Goal: Information Seeking & Learning: Learn about a topic

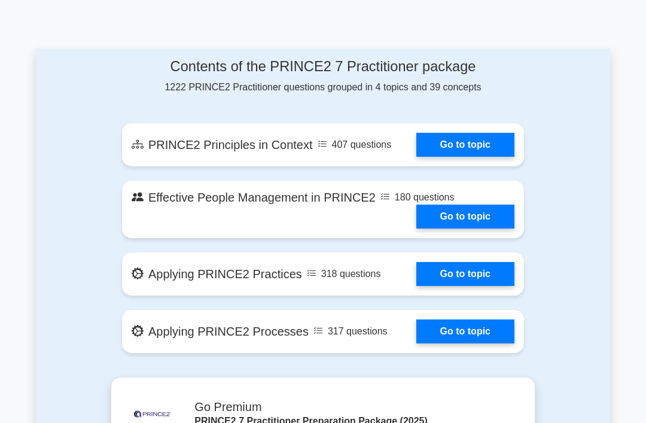
scroll to position [640, 0]
click at [481, 229] on link "Go to topic" at bounding box center [465, 217] width 98 height 24
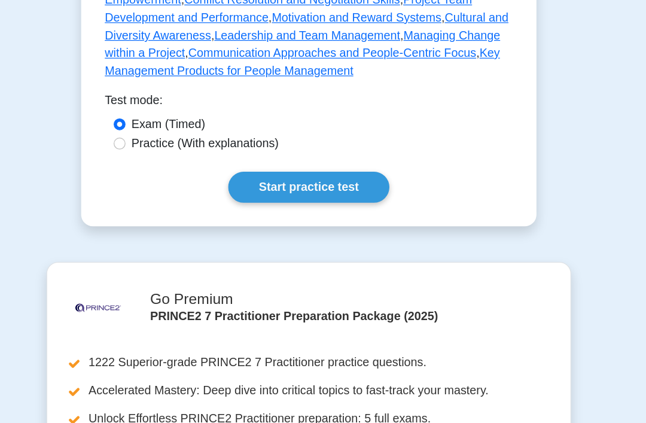
scroll to position [883, 0]
click at [274, 213] on link "Start practice test" at bounding box center [323, 200] width 130 height 25
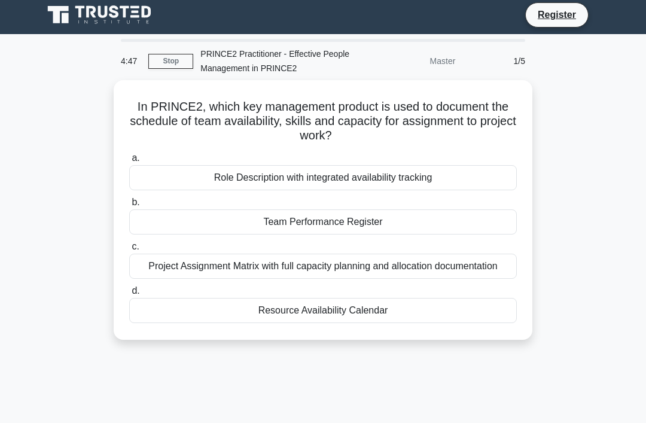
scroll to position [2, 0]
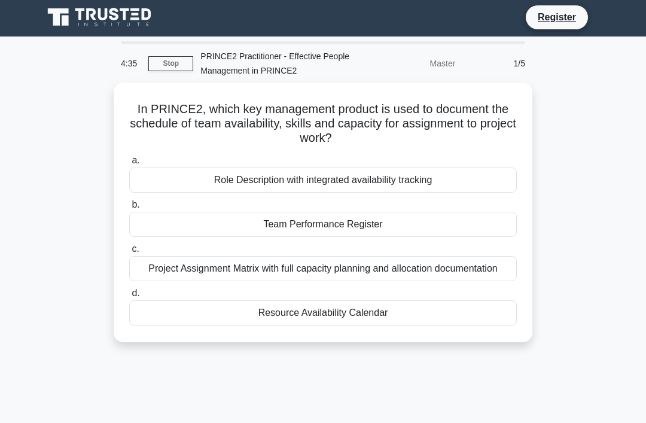
click at [467, 187] on div "Role Description with integrated availability tracking" at bounding box center [323, 180] width 388 height 25
click at [129, 165] on input "a. Role Description with integrated availability tracking" at bounding box center [129, 161] width 0 height 8
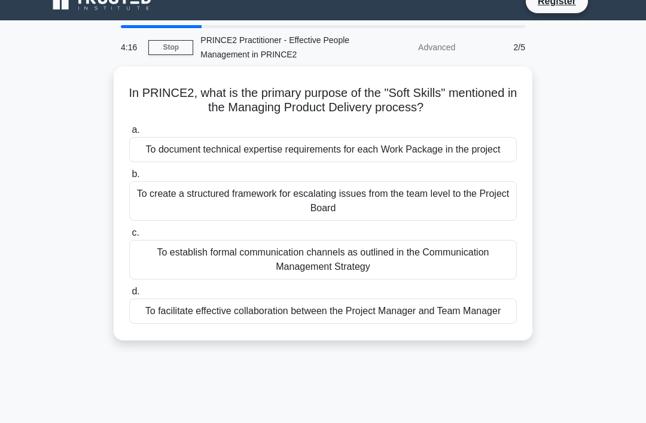
scroll to position [20, 0]
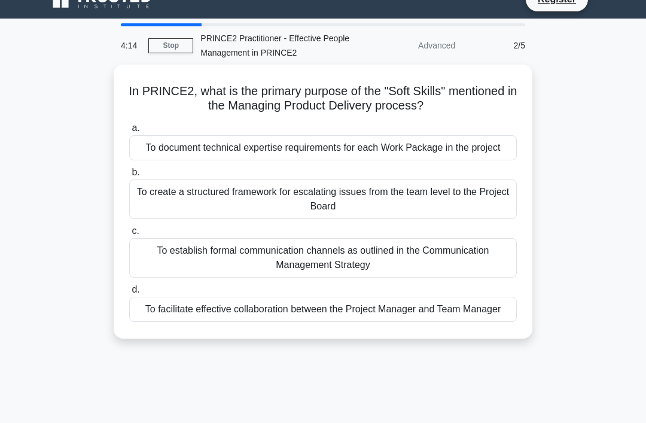
click at [422, 322] on div "To facilitate effective collaboration between the Project Manager and Team Mana…" at bounding box center [323, 309] width 388 height 25
click at [129, 294] on input "d. To facilitate effective collaboration between the Project Manager and Team M…" at bounding box center [129, 290] width 0 height 8
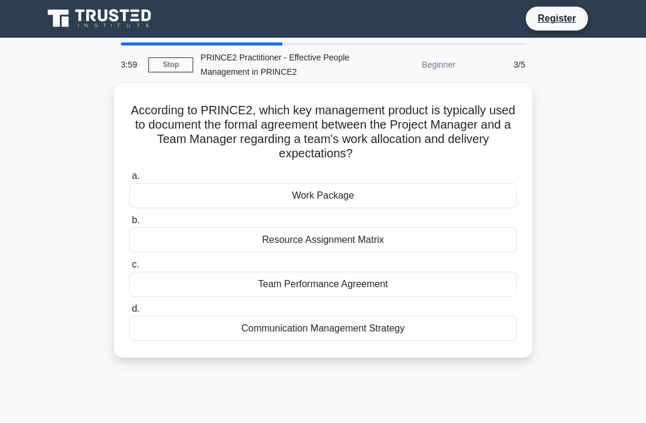
scroll to position [16, 0]
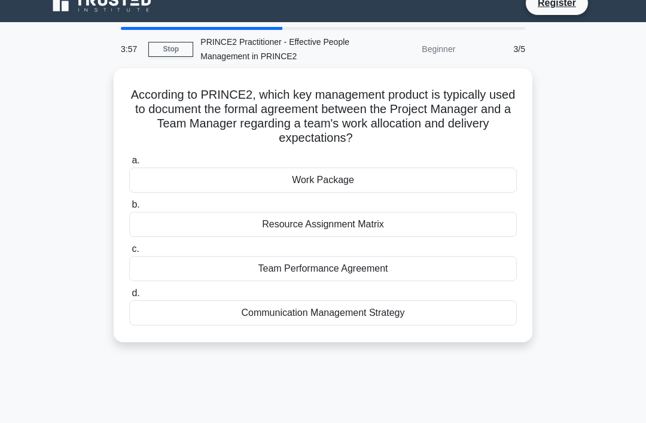
click at [397, 188] on div "Work Package" at bounding box center [323, 180] width 388 height 25
click at [129, 165] on input "a. Work Package" at bounding box center [129, 161] width 0 height 8
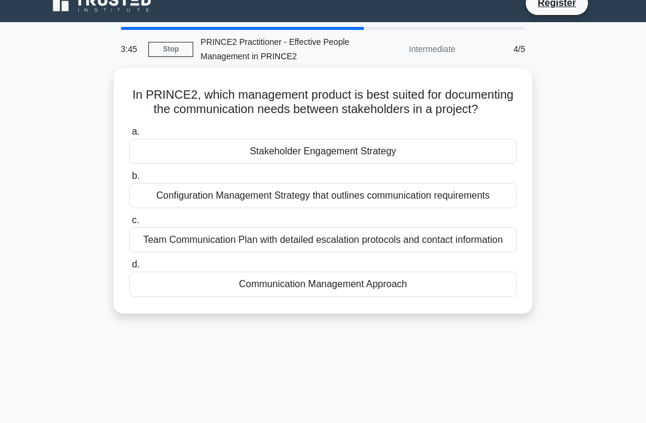
click at [393, 297] on div "Communication Management Approach" at bounding box center [323, 284] width 388 height 25
click at [129, 269] on input "d. Communication Management Approach" at bounding box center [129, 265] width 0 height 8
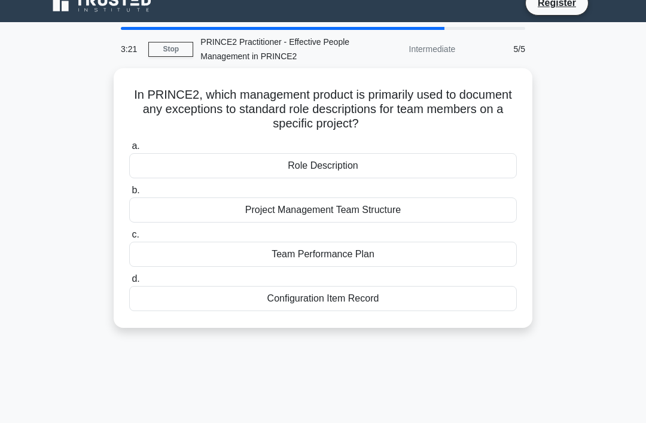
click at [402, 163] on div "Role Description" at bounding box center [323, 165] width 388 height 25
click at [129, 150] on input "a. Role Description" at bounding box center [129, 146] width 0 height 8
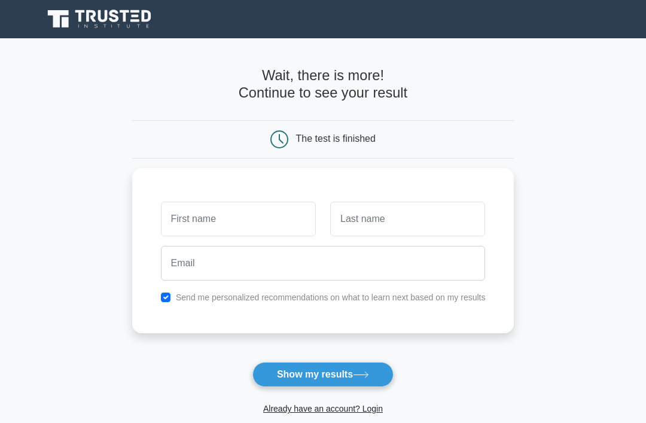
click at [216, 218] on input "text" at bounding box center [238, 219] width 155 height 35
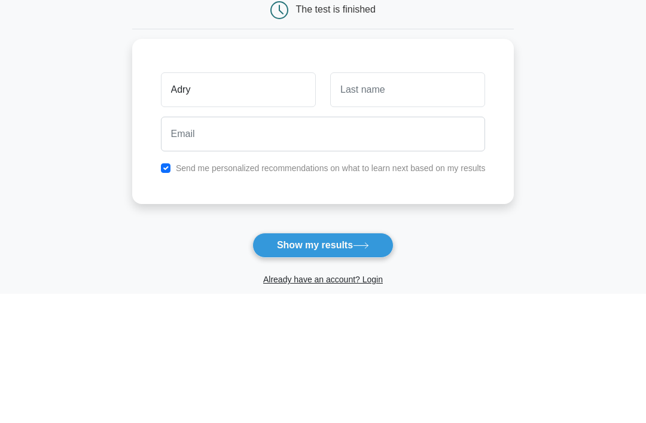
type input "Adry"
click at [373, 202] on input "text" at bounding box center [407, 219] width 155 height 35
type input "Ion"
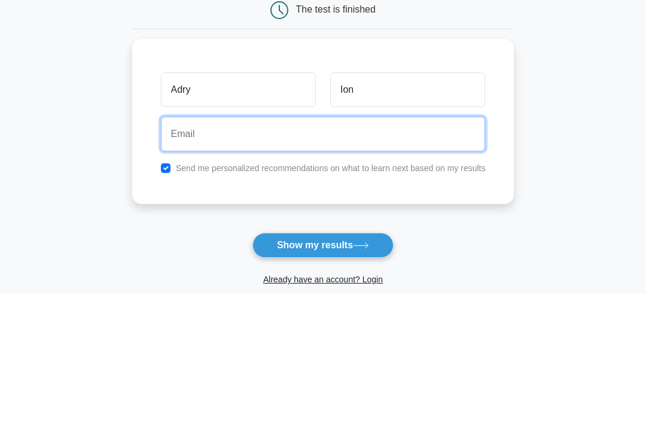
click at [230, 246] on input "email" at bounding box center [323, 263] width 325 height 35
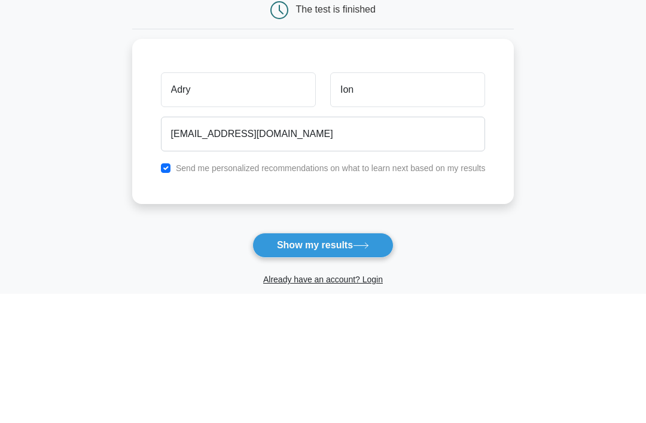
scroll to position [129, 0]
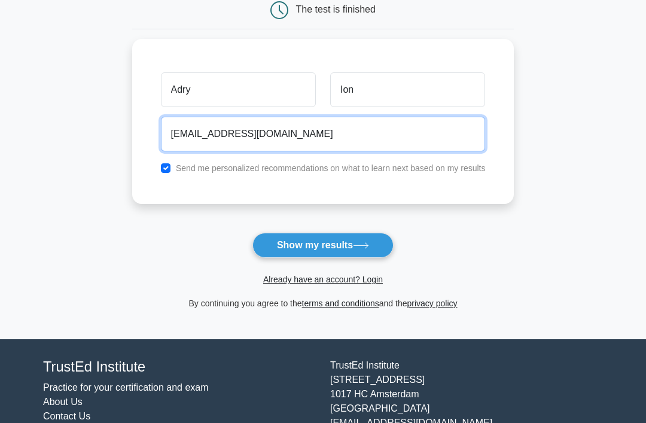
type input "adrianaion11@gmail.com"
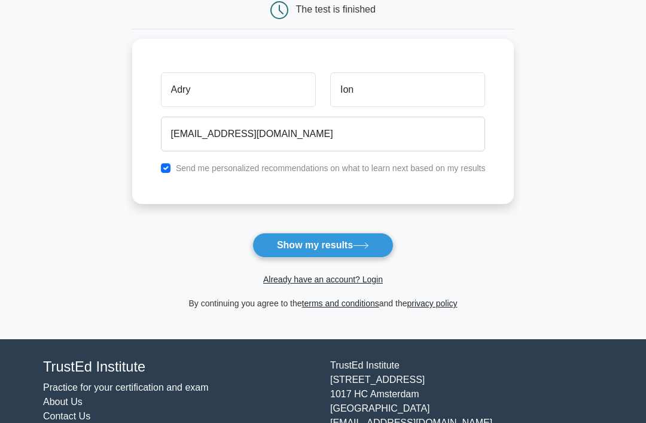
click at [348, 246] on button "Show my results" at bounding box center [322, 245] width 141 height 25
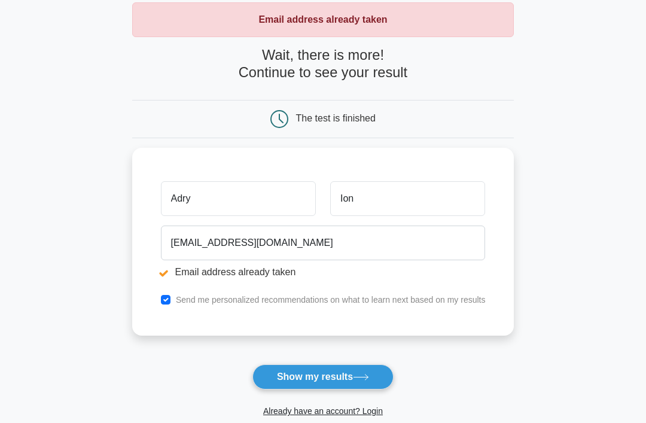
scroll to position [65, 0]
click at [366, 381] on button "Show my results" at bounding box center [322, 376] width 141 height 25
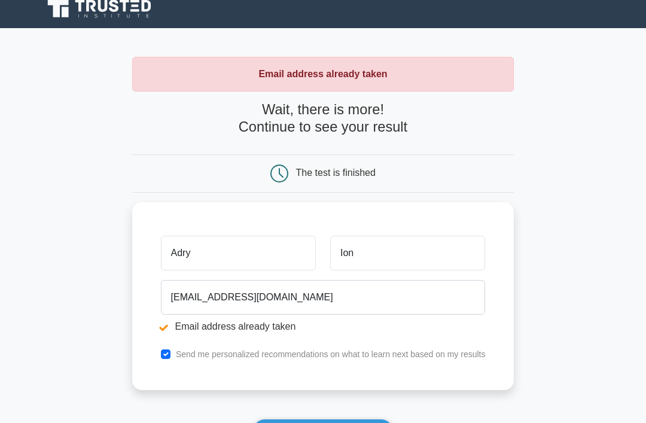
scroll to position [10, 0]
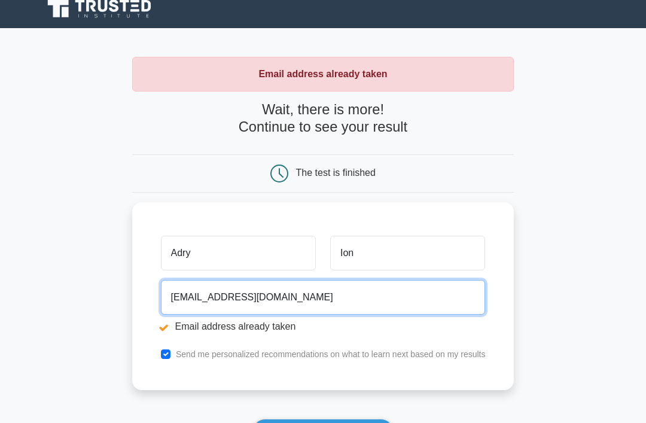
click at [338, 301] on input "adrianaion11@gmail.com" at bounding box center [323, 297] width 325 height 35
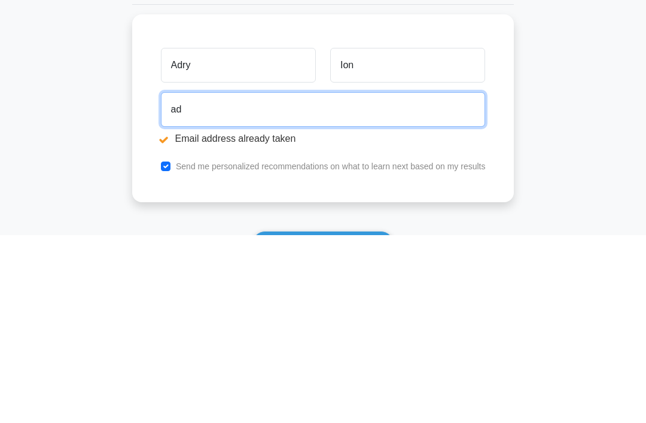
type input "a"
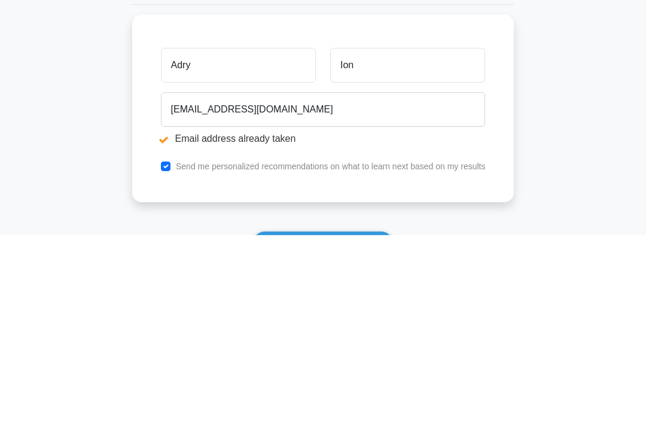
scroll to position [198, 0]
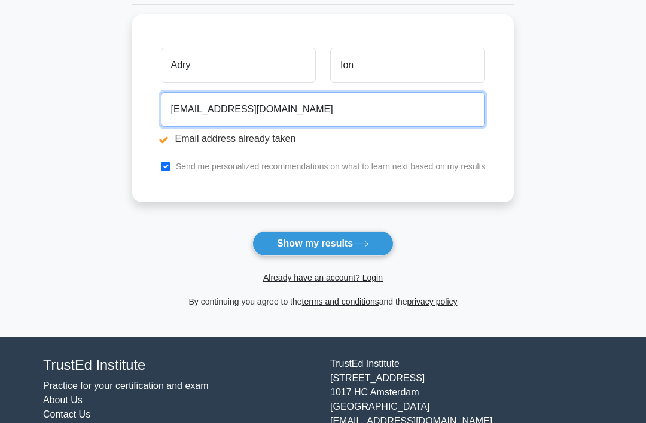
type input "rodica_adriana85@yahoo.com"
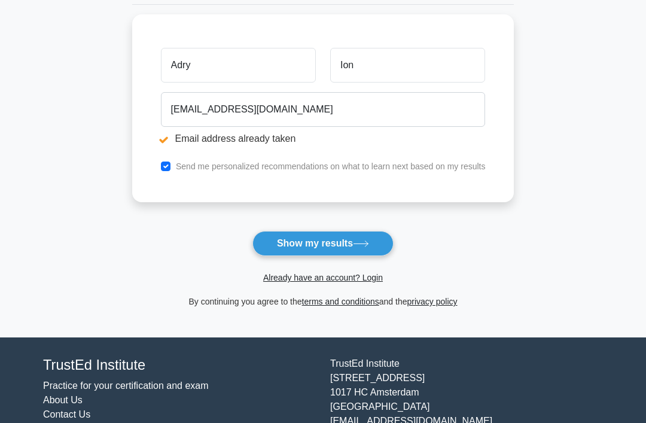
click at [351, 245] on button "Show my results" at bounding box center [322, 243] width 141 height 25
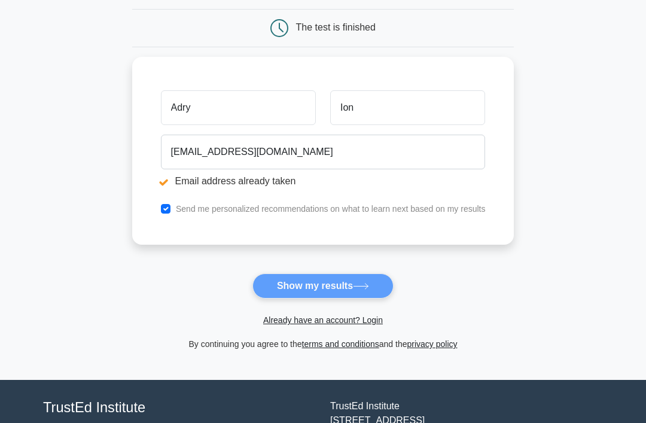
scroll to position [0, 0]
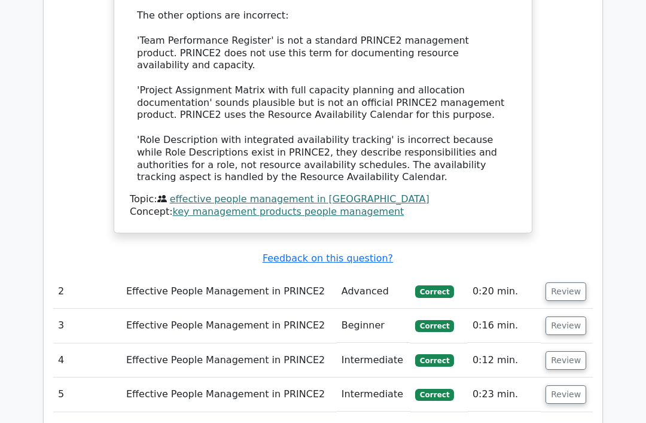
scroll to position [1370, 0]
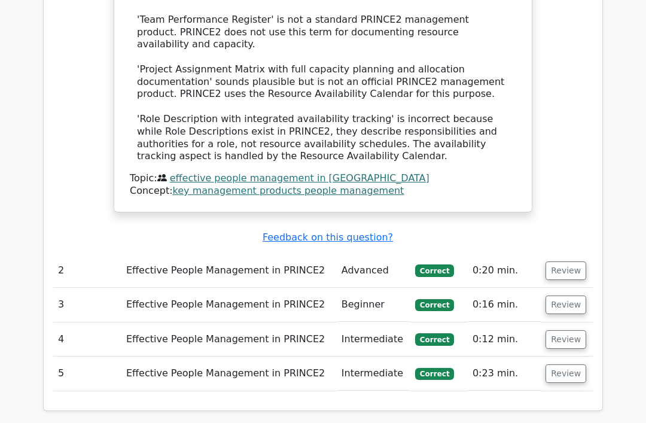
click at [572, 262] on button "Review" at bounding box center [566, 271] width 41 height 19
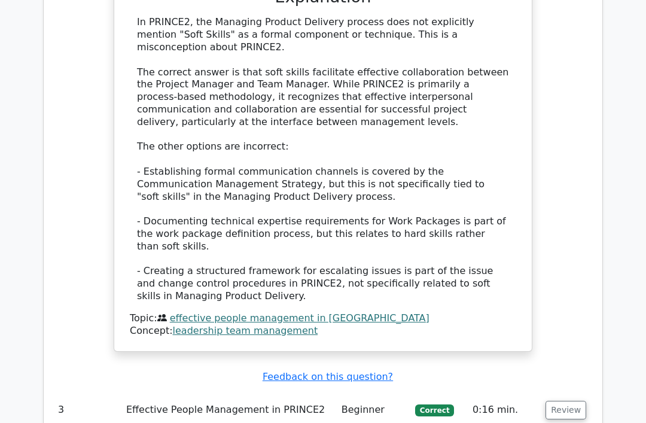
scroll to position [1949, 0]
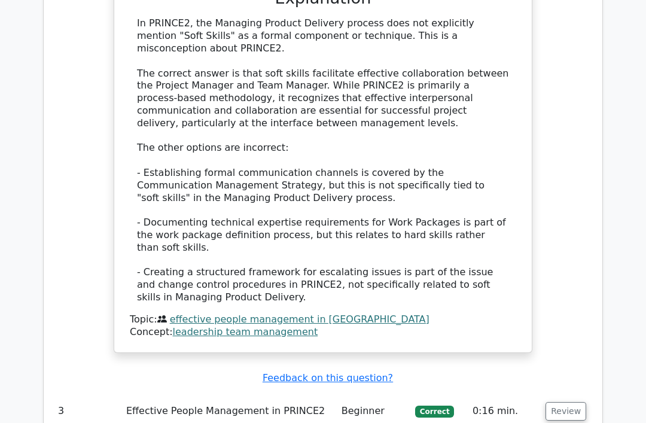
click at [565, 402] on button "Review" at bounding box center [566, 411] width 41 height 19
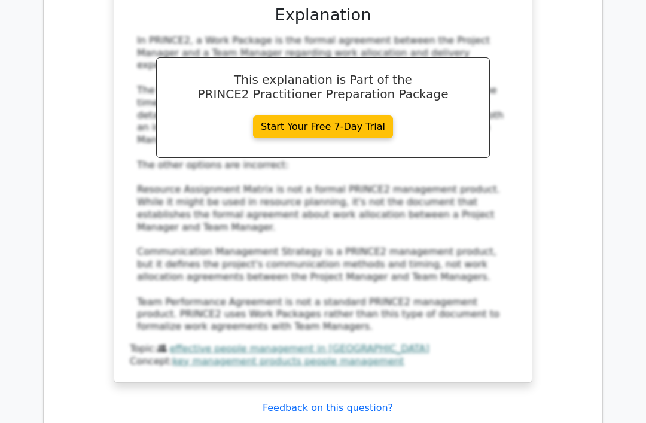
scroll to position [2610, 0]
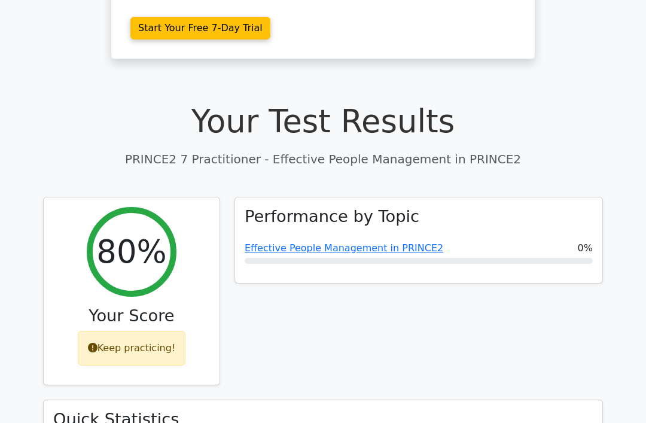
scroll to position [0, 0]
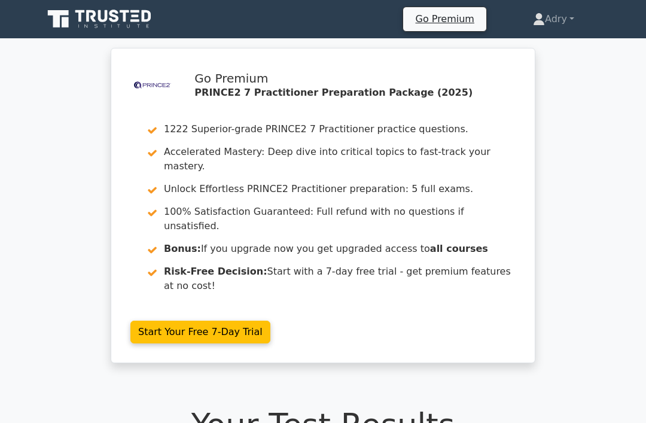
click at [572, 15] on link "Adry" at bounding box center [553, 19] width 99 height 24
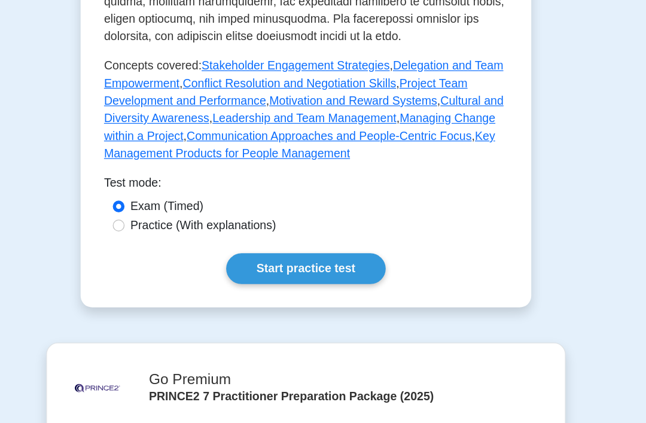
scroll to position [855, 0]
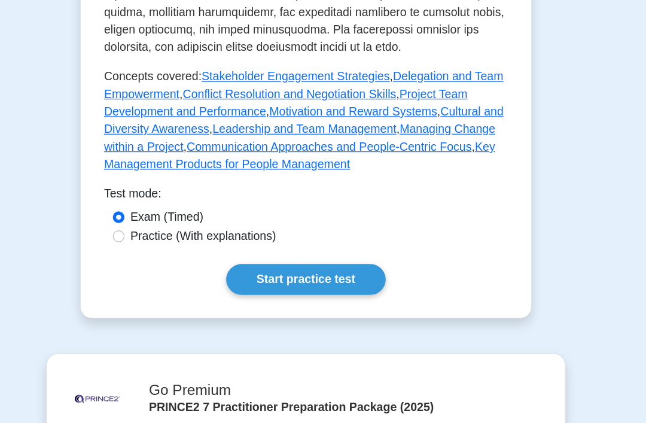
click at [165, 198] on input "Practice (With explanations)" at bounding box center [170, 193] width 10 height 10
radio input "true"
click at [217, 139] on link "Key Management Products for People Management" at bounding box center [318, 127] width 320 height 25
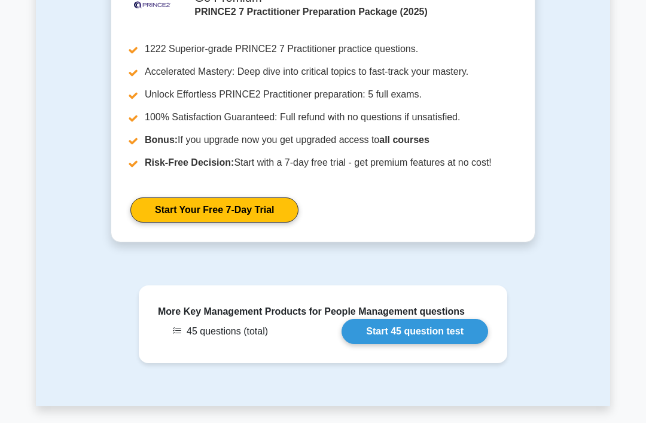
scroll to position [2594, 0]
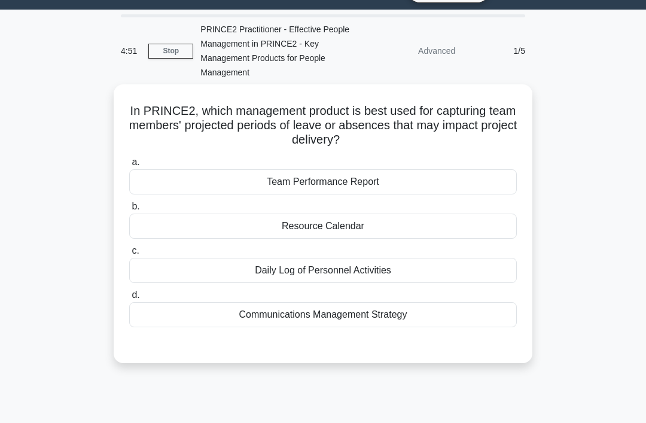
scroll to position [30, 0]
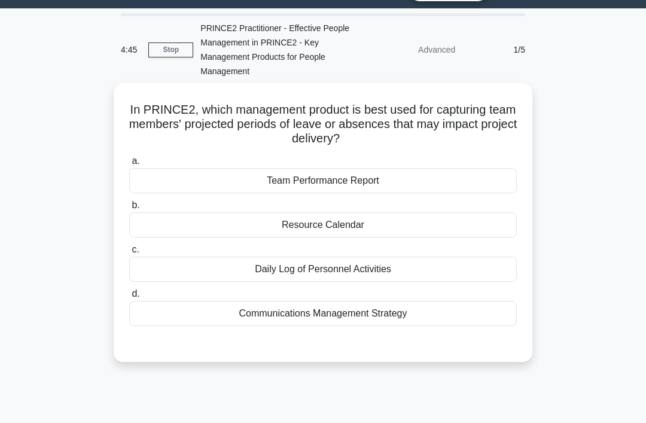
click at [413, 231] on div "Resource Calendar" at bounding box center [323, 224] width 388 height 25
click at [129, 209] on input "b. Resource Calendar" at bounding box center [129, 206] width 0 height 8
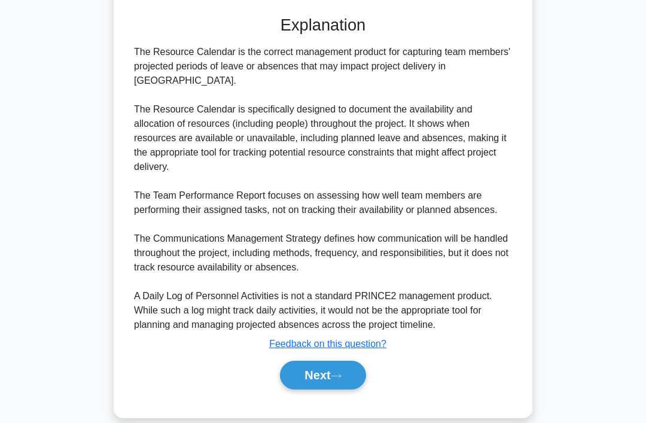
scroll to position [362, 0]
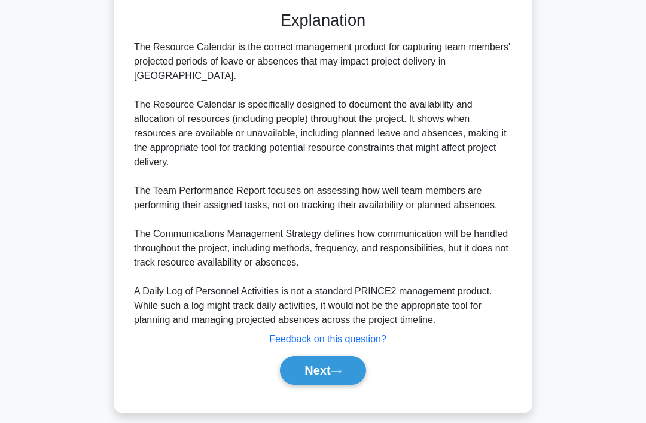
click at [326, 385] on button "Next" at bounding box center [323, 370] width 86 height 29
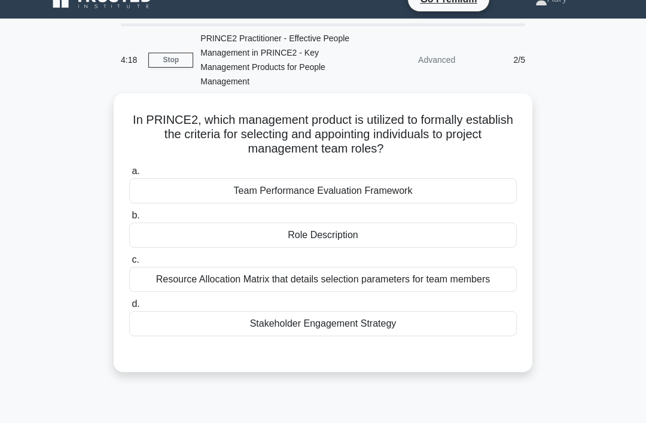
scroll to position [19, 0]
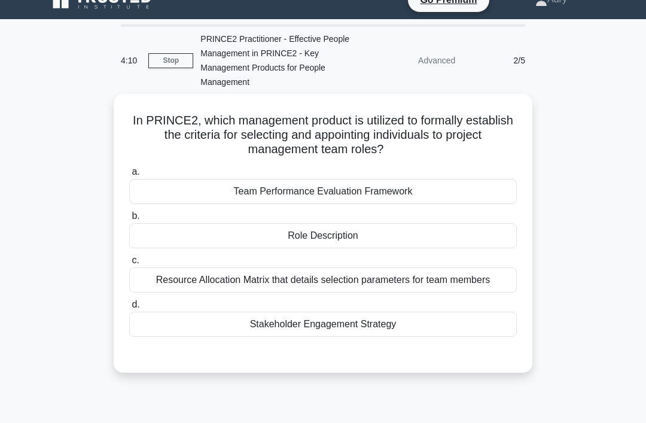
click at [163, 235] on div "Role Description" at bounding box center [323, 235] width 388 height 25
click at [129, 220] on input "b. Role Description" at bounding box center [129, 216] width 0 height 8
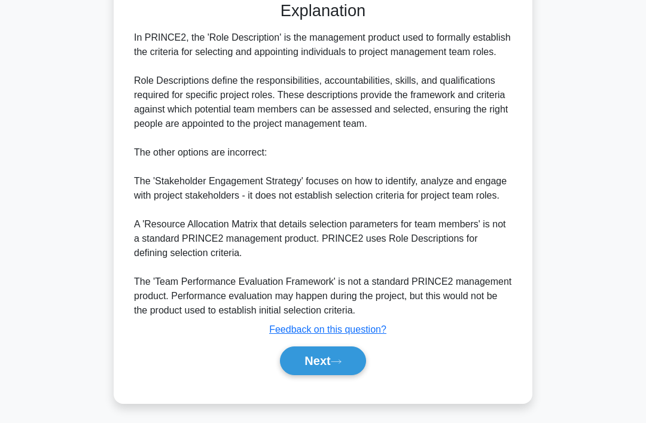
scroll to position [405, 0]
click at [308, 375] on button "Next" at bounding box center [323, 360] width 86 height 29
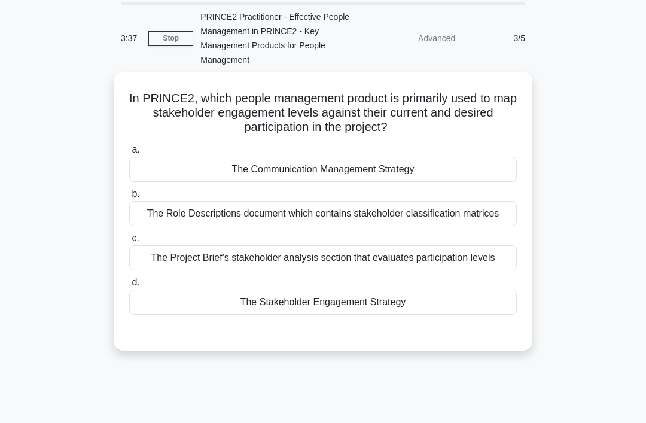
scroll to position [42, 0]
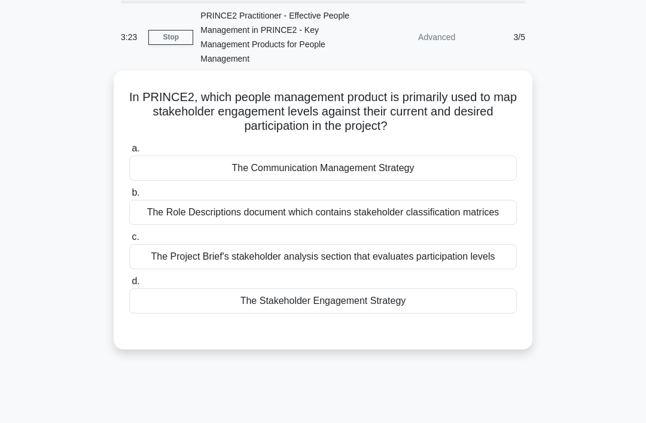
click at [161, 314] on div "The Stakeholder Engagement Strategy" at bounding box center [323, 300] width 388 height 25
click at [129, 285] on input "d. The Stakeholder Engagement Strategy" at bounding box center [129, 282] width 0 height 8
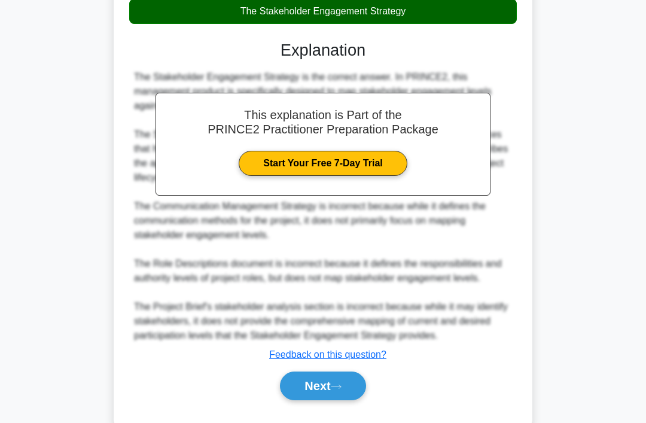
scroll to position [376, 0]
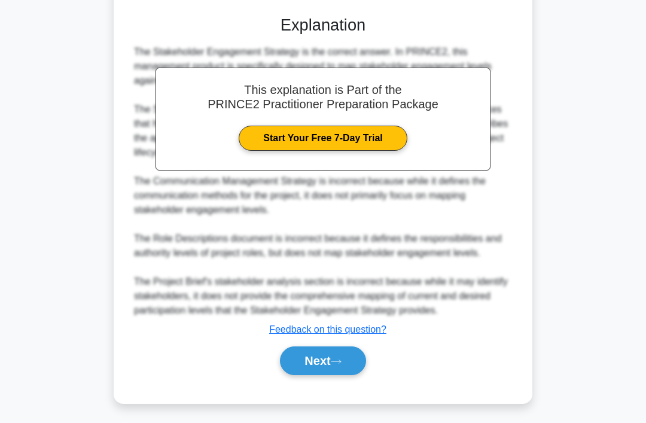
click at [309, 375] on button "Next" at bounding box center [323, 360] width 86 height 29
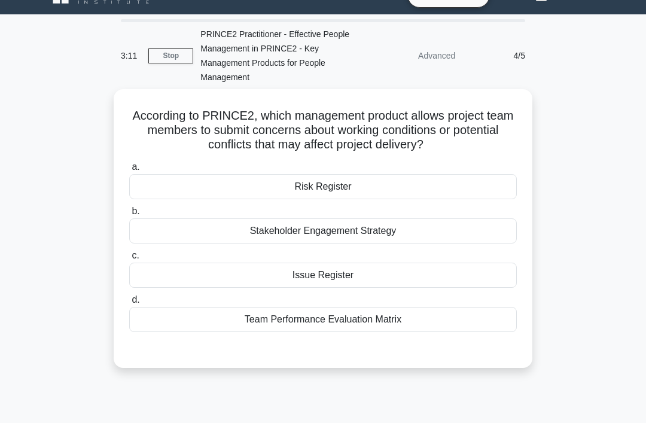
scroll to position [26, 0]
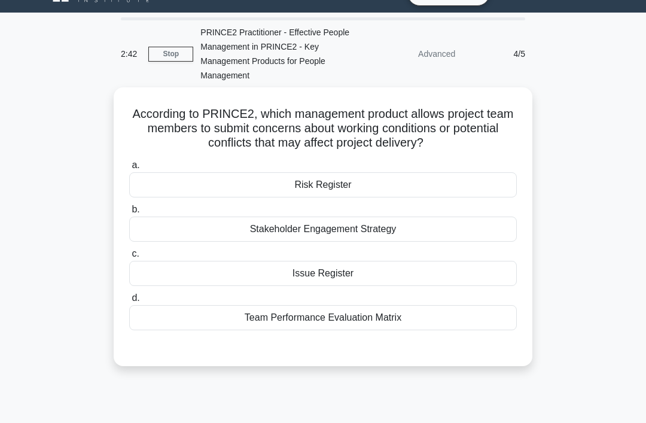
click at [150, 286] on div "Issue Register" at bounding box center [323, 273] width 388 height 25
click at [129, 258] on input "c. Issue Register" at bounding box center [129, 254] width 0 height 8
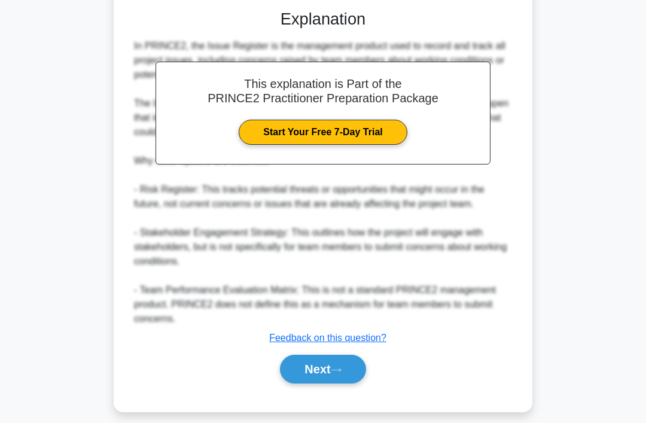
scroll to position [376, 0]
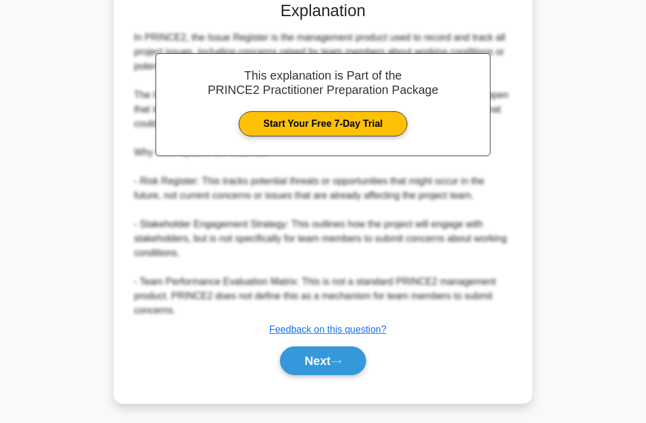
click at [312, 375] on button "Next" at bounding box center [323, 360] width 86 height 29
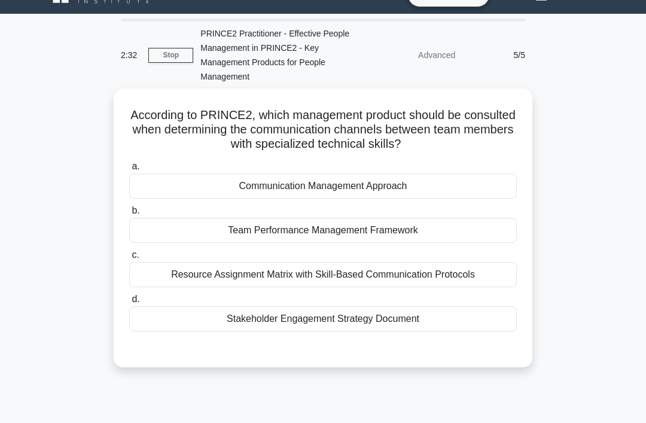
scroll to position [26, 0]
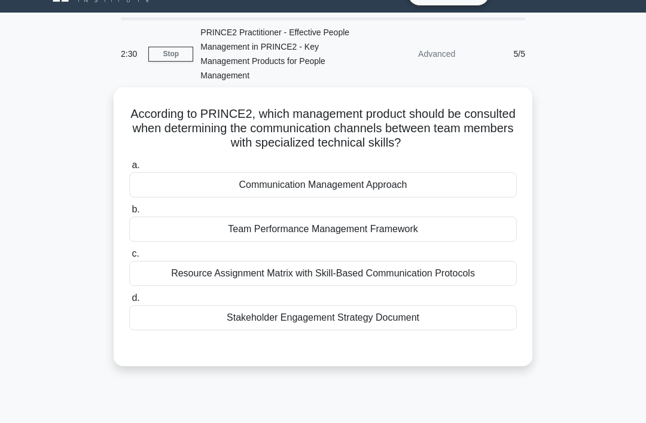
click at [182, 187] on div "Communication Management Approach" at bounding box center [323, 184] width 388 height 25
click at [129, 169] on input "a. Communication Management Approach" at bounding box center [129, 166] width 0 height 8
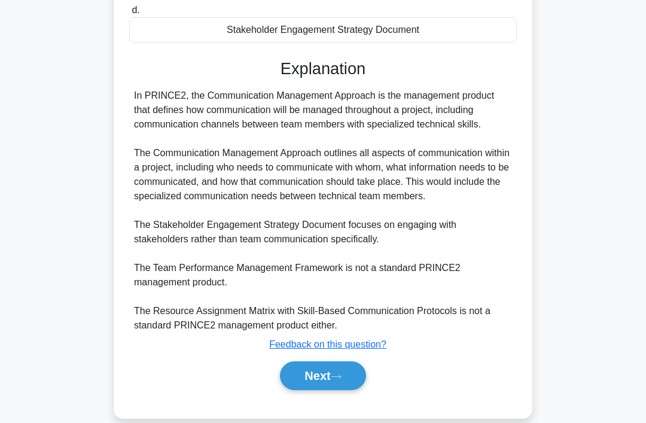
scroll to position [319, 0]
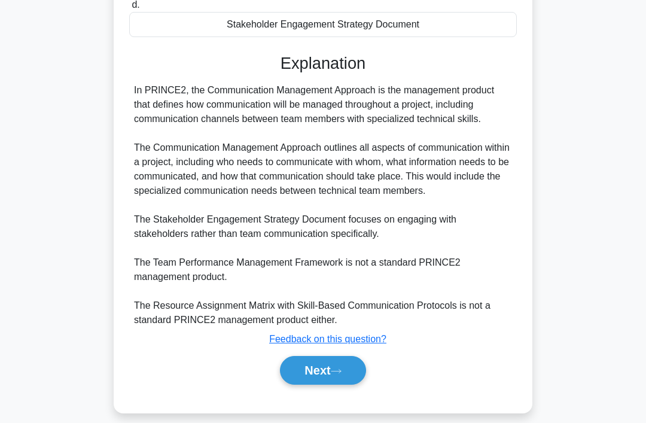
click at [309, 385] on button "Next" at bounding box center [323, 370] width 86 height 29
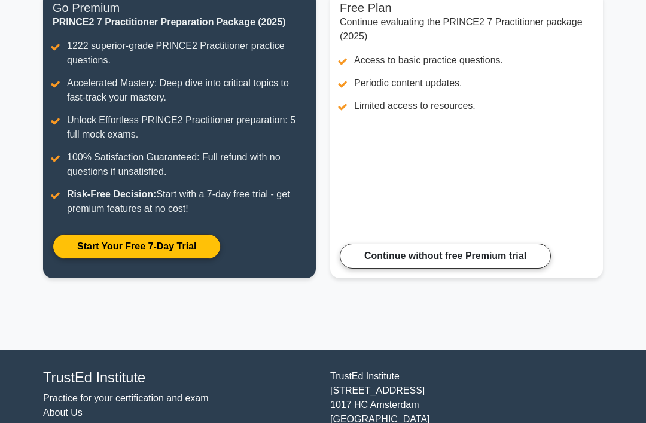
scroll to position [171, 0]
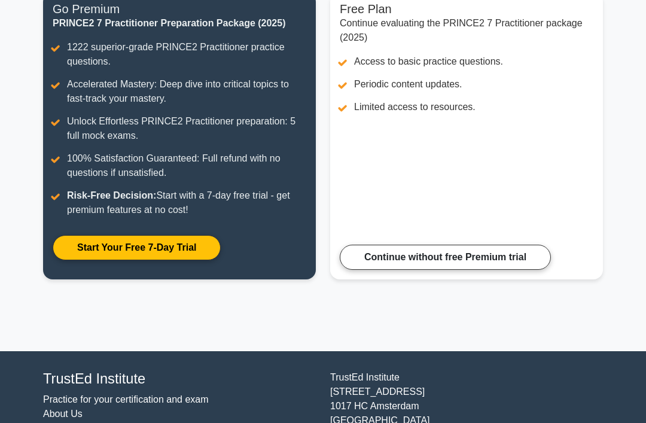
click at [419, 270] on link "Continue without free Premium trial" at bounding box center [445, 257] width 211 height 25
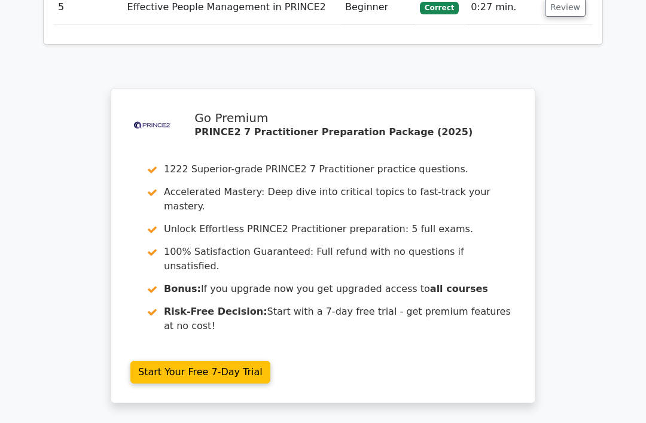
scroll to position [1815, 0]
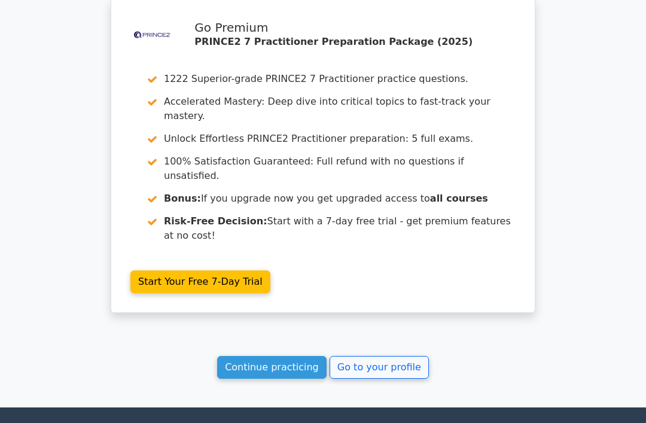
click at [265, 356] on link "Continue practicing" at bounding box center [271, 367] width 109 height 23
